Goal: Task Accomplishment & Management: Use online tool/utility

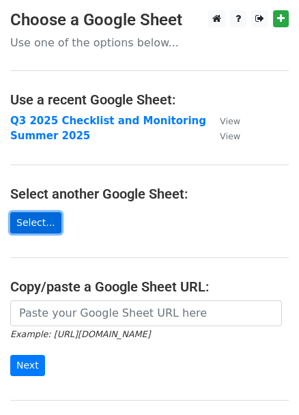
click at [29, 224] on link "Select..." at bounding box center [35, 222] width 51 height 21
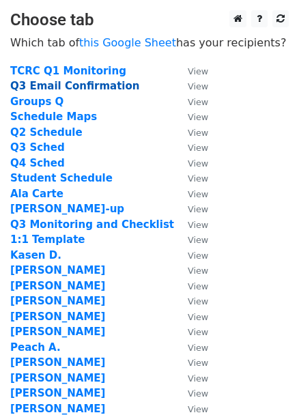
click at [81, 89] on strong "Q3 Email Confirmation" at bounding box center [74, 86] width 129 height 12
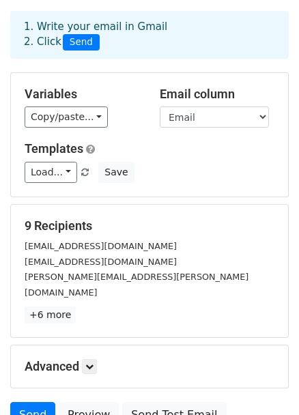
scroll to position [168, 0]
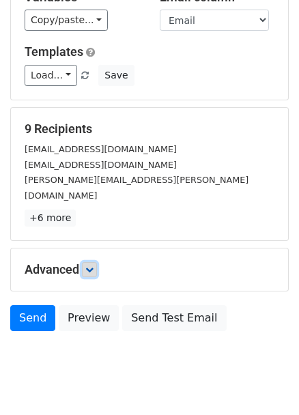
click at [92, 265] on icon at bounding box center [89, 269] width 8 height 8
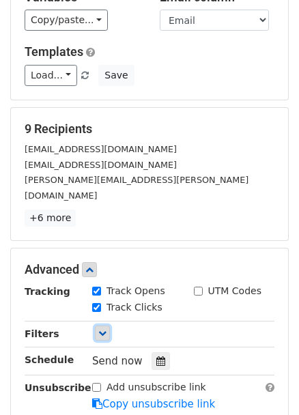
click at [98, 329] on icon at bounding box center [102, 333] width 8 height 8
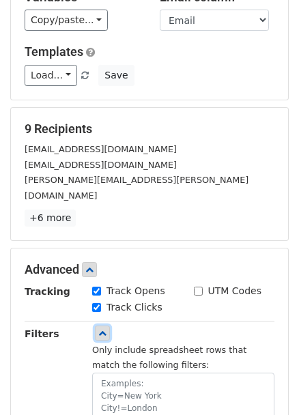
click at [97, 325] on link at bounding box center [102, 332] width 15 height 15
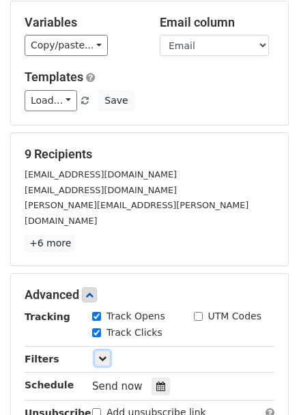
scroll to position [0, 0]
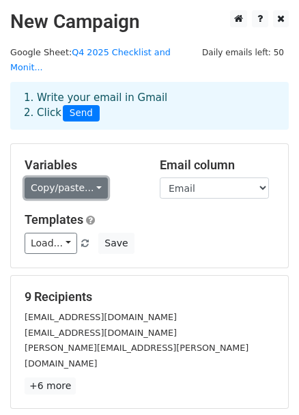
click at [83, 177] on link "Copy/paste..." at bounding box center [66, 187] width 83 height 21
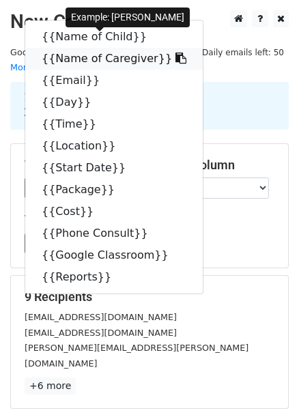
click at [175, 53] on icon at bounding box center [180, 58] width 11 height 11
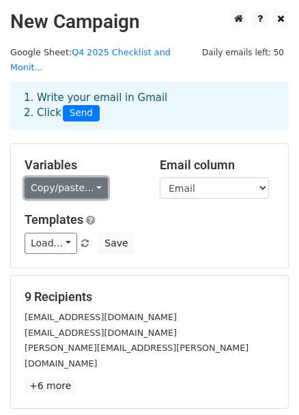
click at [84, 177] on link "Copy/paste..." at bounding box center [66, 187] width 83 height 21
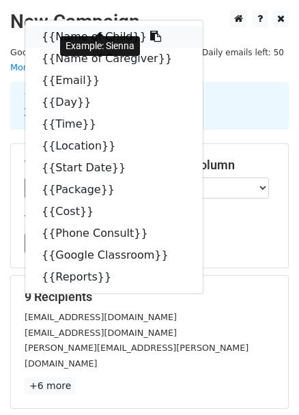
click at [150, 31] on icon at bounding box center [155, 36] width 11 height 11
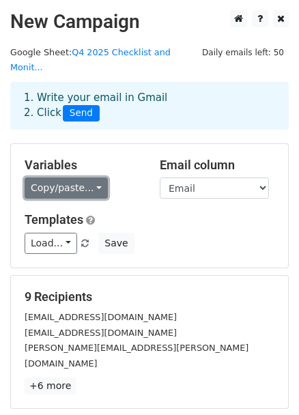
click at [76, 177] on link "Copy/paste..." at bounding box center [66, 187] width 83 height 21
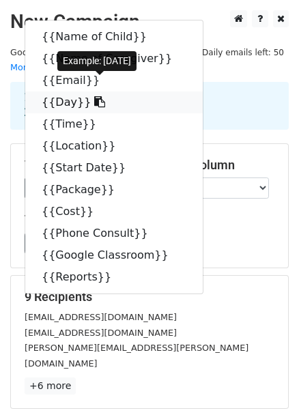
click at [94, 96] on icon at bounding box center [99, 101] width 11 height 11
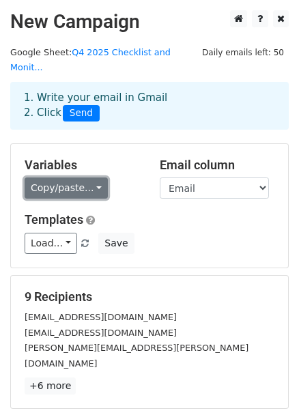
click at [68, 177] on link "Copy/paste..." at bounding box center [66, 187] width 83 height 21
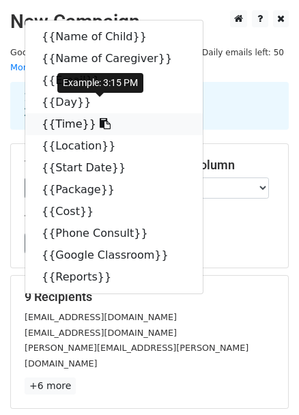
click at [74, 114] on link "{{Time}}" at bounding box center [113, 124] width 177 height 22
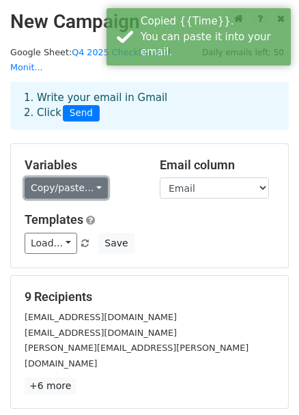
click at [75, 178] on link "Copy/paste..." at bounding box center [66, 187] width 83 height 21
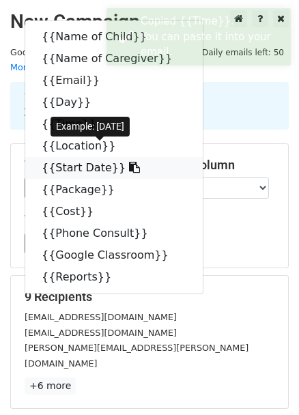
click at [63, 157] on link "{{Start Date}}" at bounding box center [113, 168] width 177 height 22
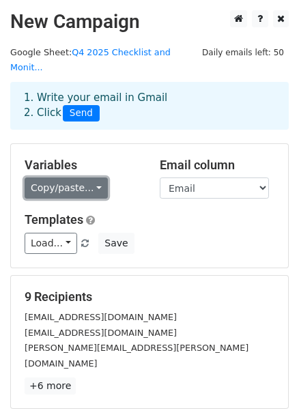
click at [85, 177] on link "Copy/paste..." at bounding box center [66, 187] width 83 height 21
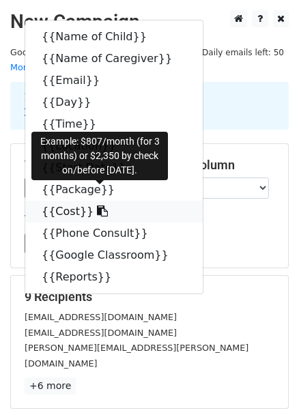
click at [97, 205] on icon at bounding box center [102, 210] width 11 height 11
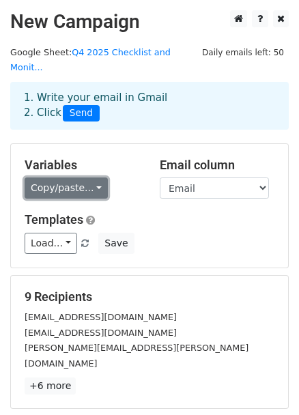
click at [89, 177] on link "Copy/paste..." at bounding box center [66, 187] width 83 height 21
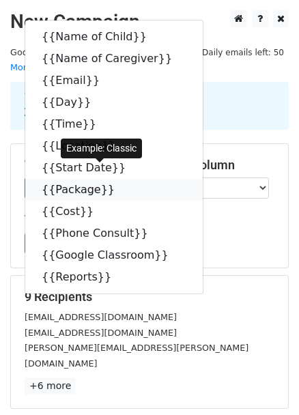
click at [118, 184] on icon at bounding box center [123, 189] width 11 height 11
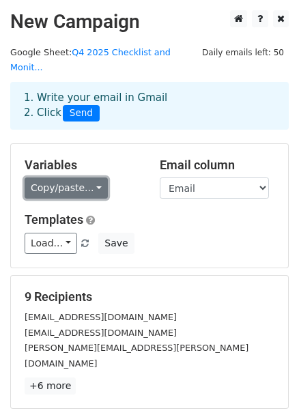
click at [74, 177] on link "Copy/paste..." at bounding box center [66, 187] width 83 height 21
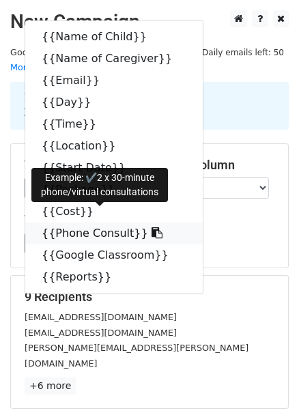
click at [151, 227] on icon at bounding box center [156, 232] width 11 height 11
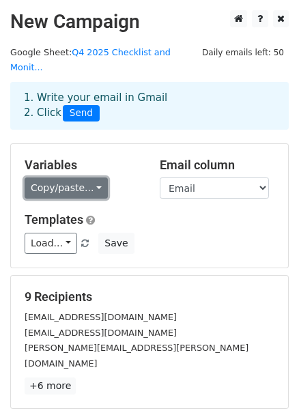
click at [87, 177] on link "Copy/paste..." at bounding box center [66, 187] width 83 height 21
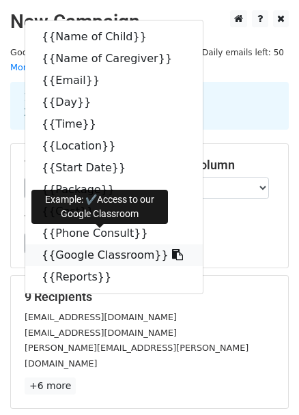
click at [85, 244] on link "{{Google Classroom}}" at bounding box center [113, 255] width 177 height 22
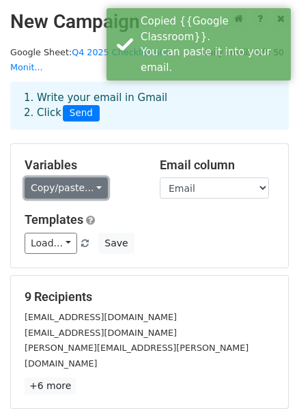
click at [81, 177] on link "Copy/paste..." at bounding box center [66, 187] width 83 height 21
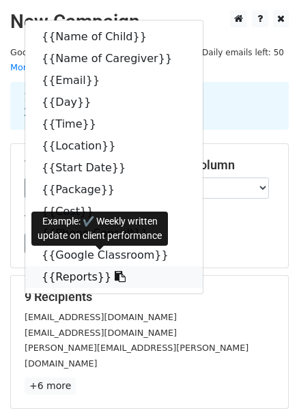
click at [78, 266] on link "{{Reports}}" at bounding box center [113, 277] width 177 height 22
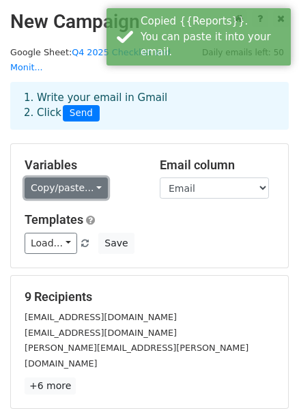
click at [92, 177] on link "Copy/paste..." at bounding box center [66, 187] width 83 height 21
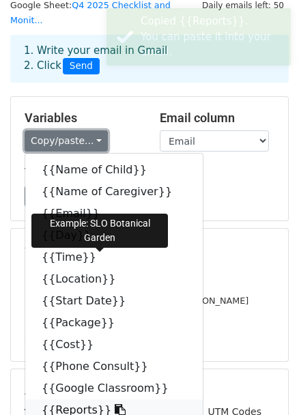
scroll to position [61, 0]
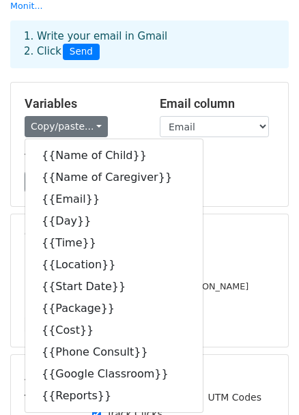
click at [211, 229] on div "9 Recipients katy.rchappell@gmail.com juliaorourke@icloud.com tarrah.graves@gma…" at bounding box center [150, 281] width 250 height 106
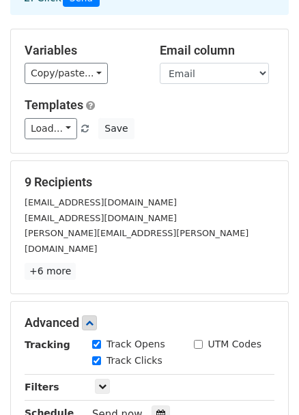
scroll to position [248, 0]
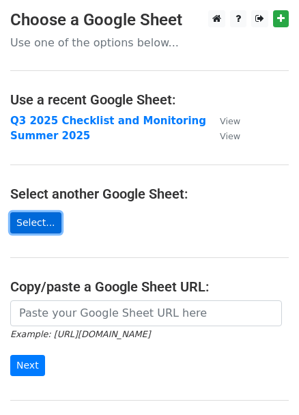
click at [38, 224] on link "Select..." at bounding box center [35, 222] width 51 height 21
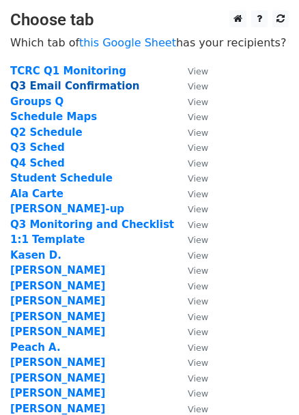
click at [36, 86] on strong "Q3 Email Confirmation" at bounding box center [74, 86] width 129 height 12
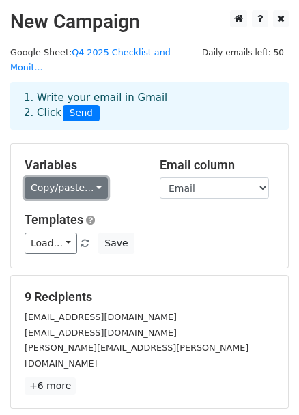
click at [61, 177] on link "Copy/paste..." at bounding box center [66, 187] width 83 height 21
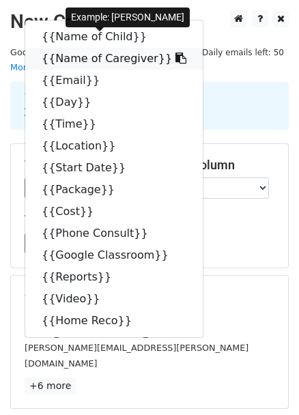
click at [175, 53] on icon at bounding box center [180, 58] width 11 height 11
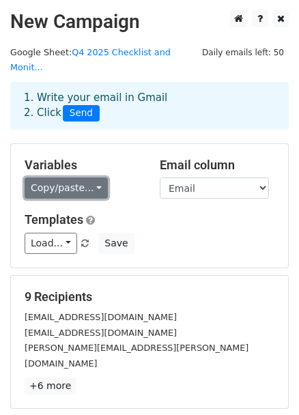
click at [60, 177] on link "Copy/paste..." at bounding box center [66, 187] width 83 height 21
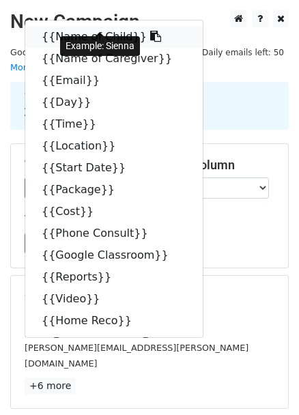
click at [61, 26] on link "{{Name of Child}}" at bounding box center [113, 37] width 177 height 22
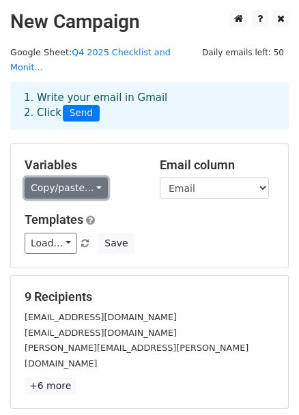
click at [81, 177] on link "Copy/paste..." at bounding box center [66, 187] width 83 height 21
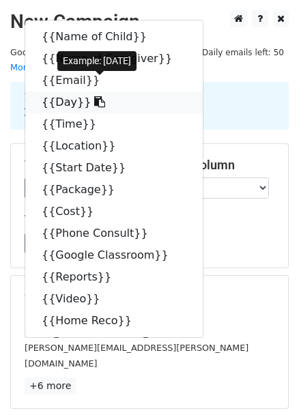
click at [74, 91] on link "{{Day}}" at bounding box center [113, 102] width 177 height 22
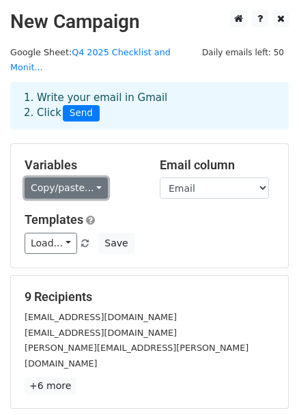
click at [85, 177] on link "Copy/paste..." at bounding box center [66, 187] width 83 height 21
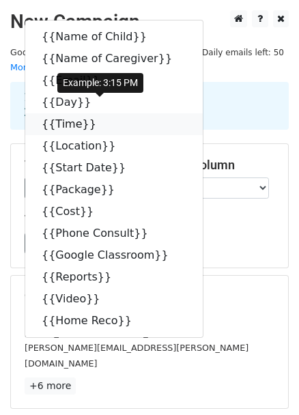
drag, startPoint x: 55, startPoint y: 112, endPoint x: 36, endPoint y: 119, distance: 19.6
click at [55, 113] on link "{{Time}}" at bounding box center [113, 124] width 177 height 22
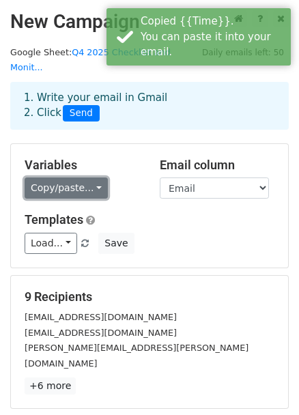
click at [72, 177] on link "Copy/paste..." at bounding box center [66, 187] width 83 height 21
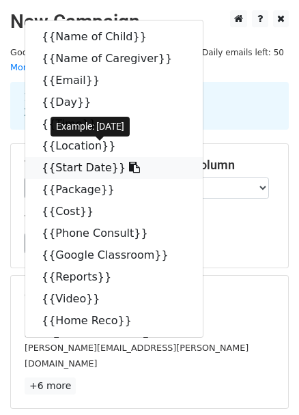
click at [69, 157] on link "{{Start Date}}" at bounding box center [113, 168] width 177 height 22
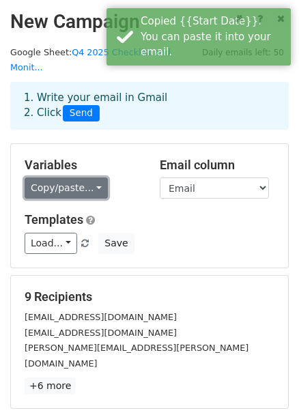
click at [78, 177] on link "Copy/paste..." at bounding box center [66, 187] width 83 height 21
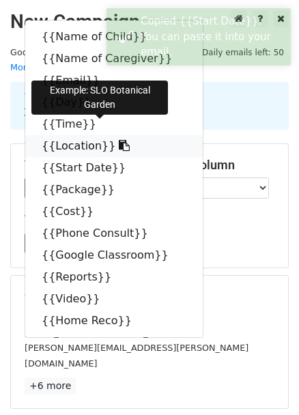
click at [67, 135] on link "{{Location}}" at bounding box center [113, 146] width 177 height 22
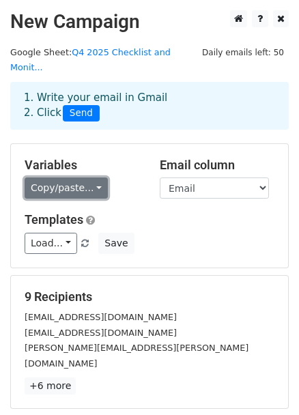
click at [85, 177] on link "Copy/paste..." at bounding box center [66, 187] width 83 height 21
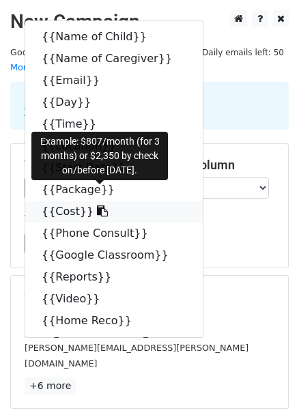
click at [97, 205] on icon at bounding box center [102, 210] width 11 height 11
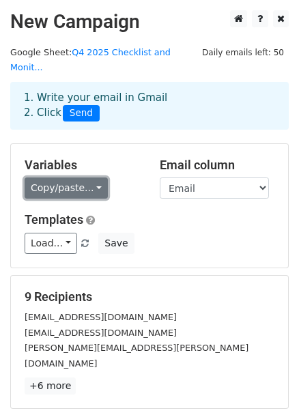
click at [73, 177] on link "Copy/paste..." at bounding box center [66, 187] width 83 height 21
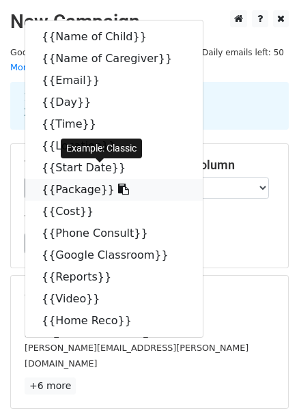
click at [78, 179] on link "{{Package}}" at bounding box center [113, 190] width 177 height 22
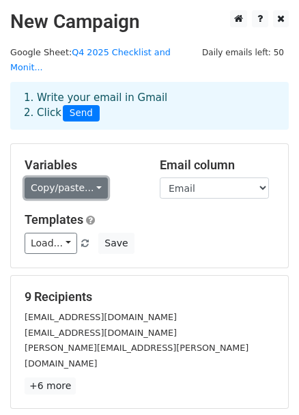
click at [89, 177] on link "Copy/paste..." at bounding box center [66, 187] width 83 height 21
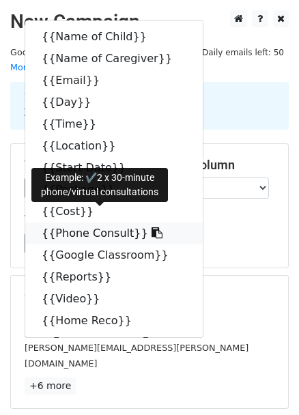
click at [81, 222] on link "{{Phone Consult}}" at bounding box center [113, 233] width 177 height 22
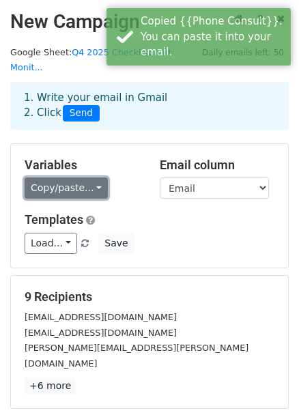
click at [77, 177] on link "Copy/paste..." at bounding box center [66, 187] width 83 height 21
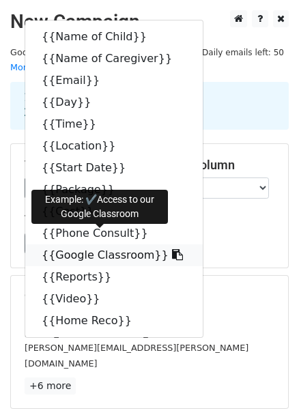
click at [81, 244] on link "{{Google Classroom}}" at bounding box center [113, 255] width 177 height 22
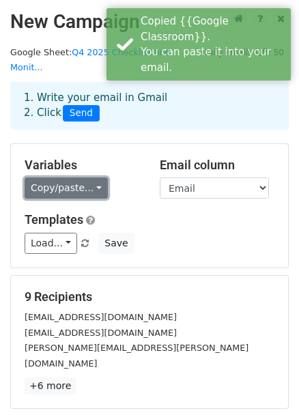
click at [89, 177] on link "Copy/paste..." at bounding box center [66, 187] width 83 height 21
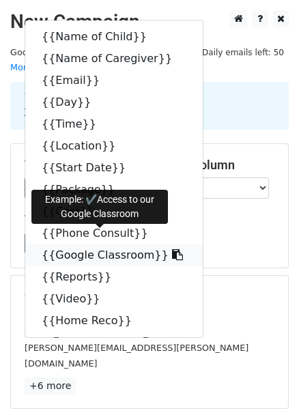
click at [172, 249] on icon at bounding box center [177, 254] width 11 height 11
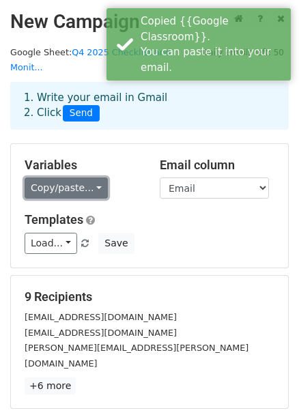
click at [85, 177] on link "Copy/paste..." at bounding box center [66, 187] width 83 height 21
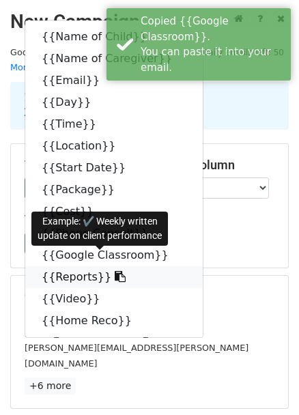
click at [86, 266] on link "{{Reports}}" at bounding box center [113, 277] width 177 height 22
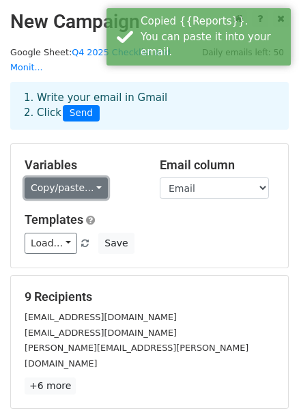
click at [81, 177] on link "Copy/paste..." at bounding box center [66, 187] width 83 height 21
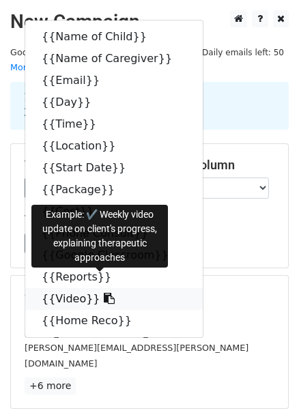
click at [84, 288] on link "{{Video}}" at bounding box center [113, 299] width 177 height 22
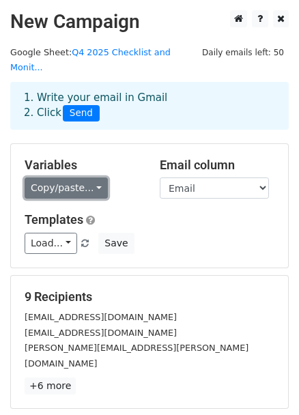
click at [85, 177] on link "Copy/paste..." at bounding box center [66, 187] width 83 height 21
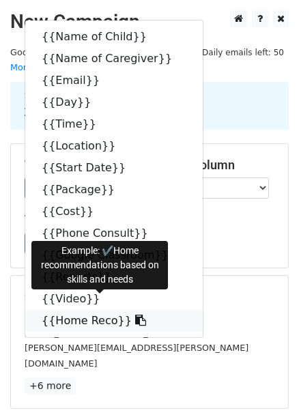
click at [78, 310] on link "{{Home Reco}}" at bounding box center [113, 321] width 177 height 22
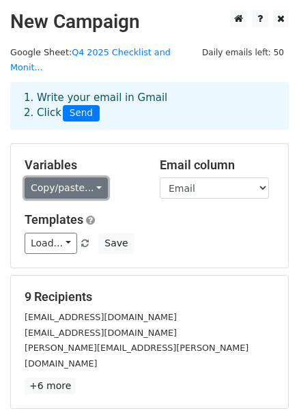
click at [63, 177] on link "Copy/paste..." at bounding box center [66, 187] width 83 height 21
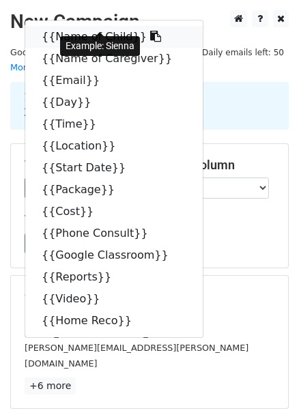
click at [61, 26] on link "{{Name of Child}}" at bounding box center [113, 37] width 177 height 22
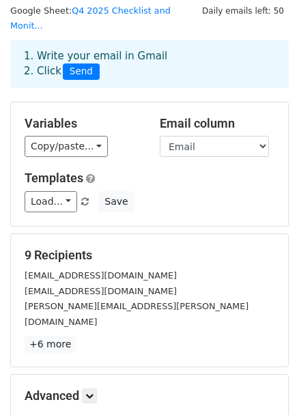
scroll to position [124, 0]
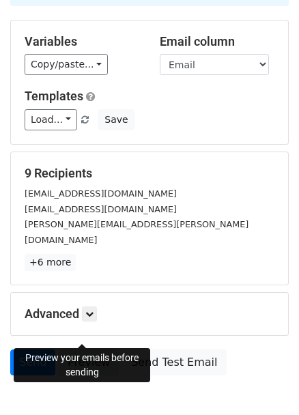
click at [92, 349] on link "Preview" at bounding box center [89, 362] width 60 height 26
click at [89, 349] on link "Preview" at bounding box center [89, 362] width 60 height 26
click at [81, 349] on link "Preview" at bounding box center [89, 362] width 60 height 26
click at [97, 349] on link "Preview" at bounding box center [89, 362] width 60 height 26
click at [85, 349] on link "Preview" at bounding box center [89, 362] width 60 height 26
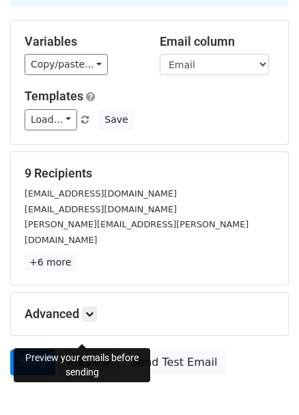
click at [80, 349] on link "Preview" at bounding box center [89, 362] width 60 height 26
click at [83, 349] on link "Preview" at bounding box center [89, 362] width 60 height 26
click at [29, 349] on link "Send" at bounding box center [32, 362] width 45 height 26
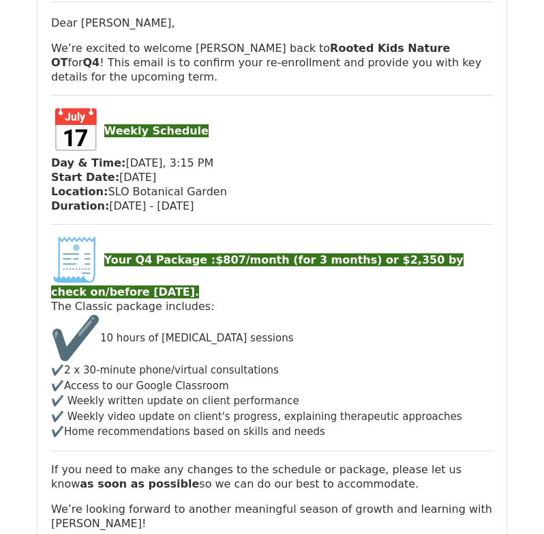
scroll to position [205, 0]
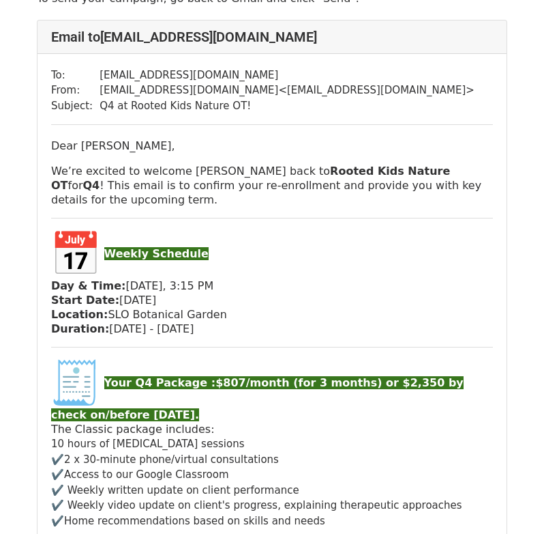
scroll to position [136, 0]
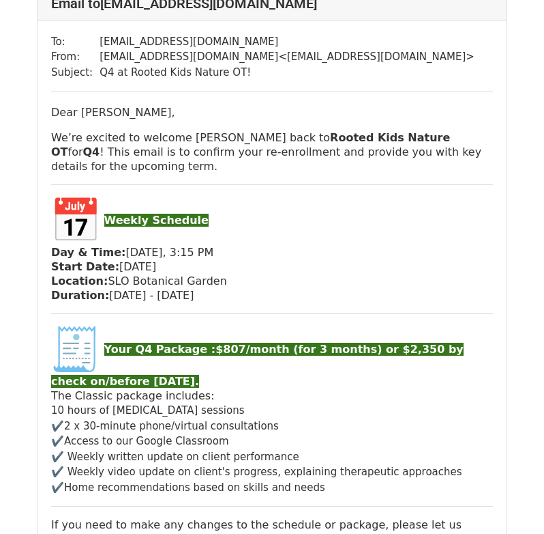
scroll to position [136, 0]
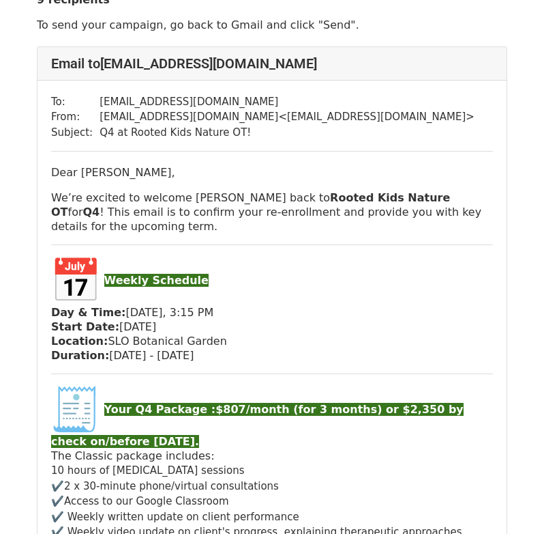
scroll to position [68, 0]
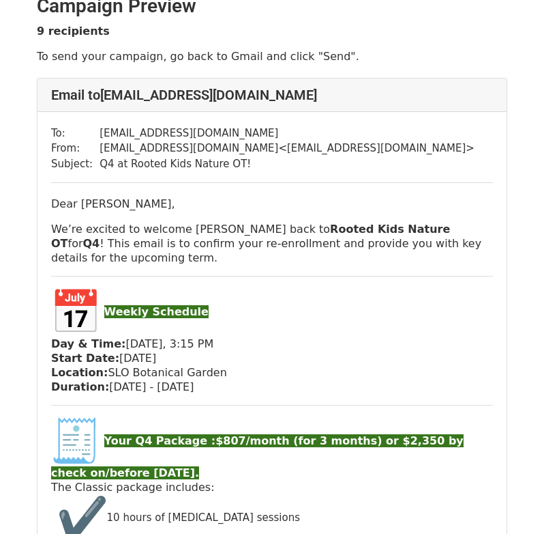
scroll to position [205, 0]
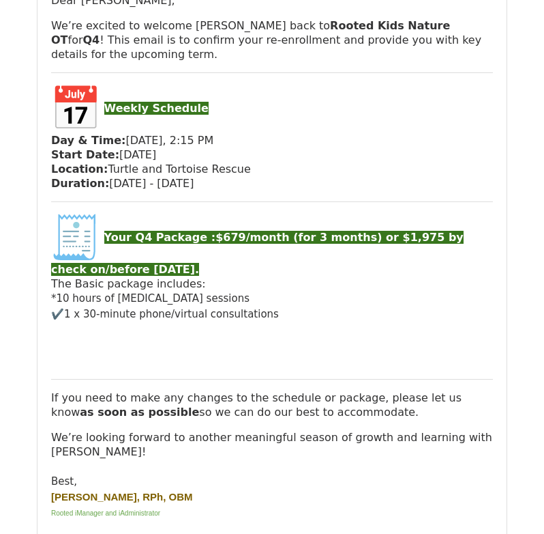
scroll to position [2661, 0]
